Goal: Information Seeking & Learning: Learn about a topic

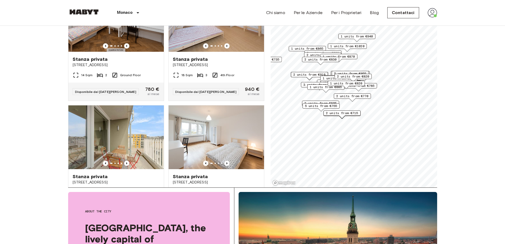
scroll to position [88, 0]
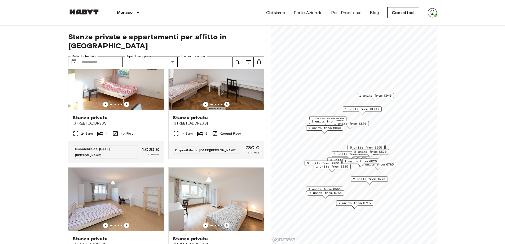
drag, startPoint x: 328, startPoint y: 67, endPoint x: 368, endPoint y: 94, distance: 48.8
click at [368, 94] on span "1 units from €940" at bounding box center [375, 95] width 32 height 5
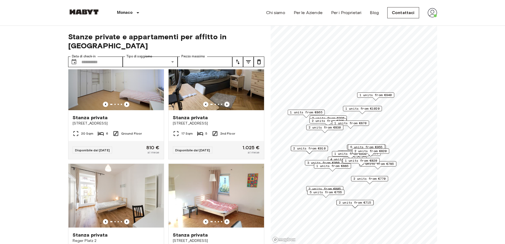
scroll to position [618, 0]
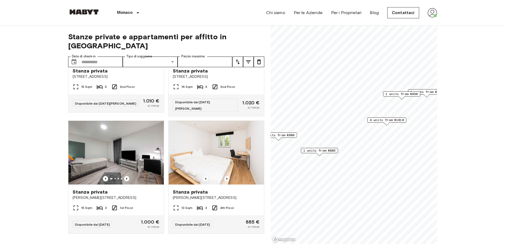
scroll to position [430, 0]
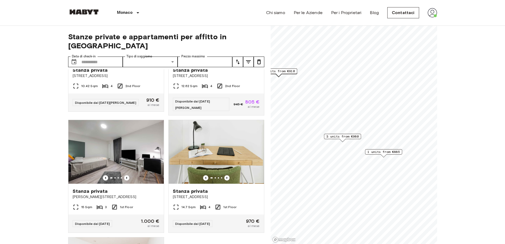
click at [350, 134] on span "3 units from €980" at bounding box center [342, 136] width 32 height 5
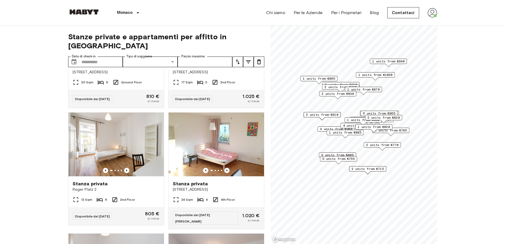
click at [325, 129] on span "3 units from €980" at bounding box center [336, 128] width 32 height 5
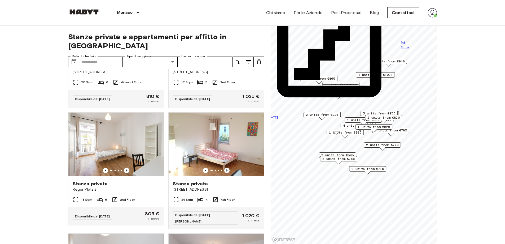
click at [353, 154] on span "2 units from €805" at bounding box center [337, 154] width 32 height 5
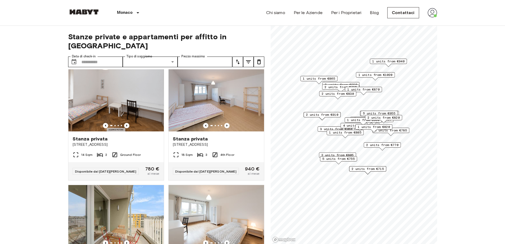
scroll to position [607, 0]
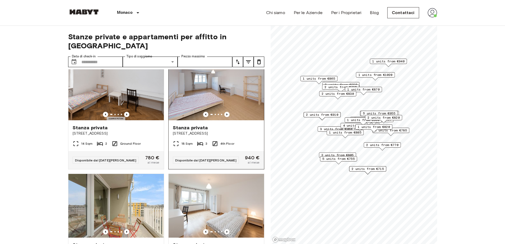
click at [215, 89] on img at bounding box center [216, 88] width 95 height 64
click at [225, 100] on img at bounding box center [216, 88] width 95 height 64
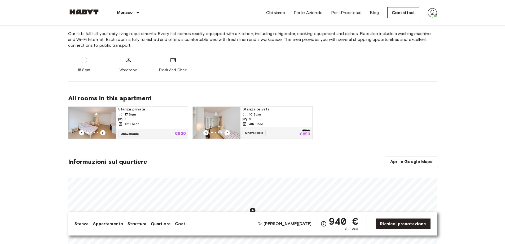
scroll to position [265, 0]
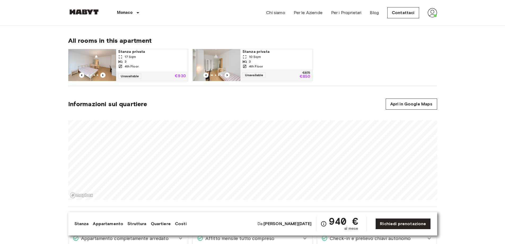
click at [344, 89] on section "Informazioni sul quartiere Apri in Google Maps" at bounding box center [252, 146] width 369 height 121
